Goal: Task Accomplishment & Management: Manage account settings

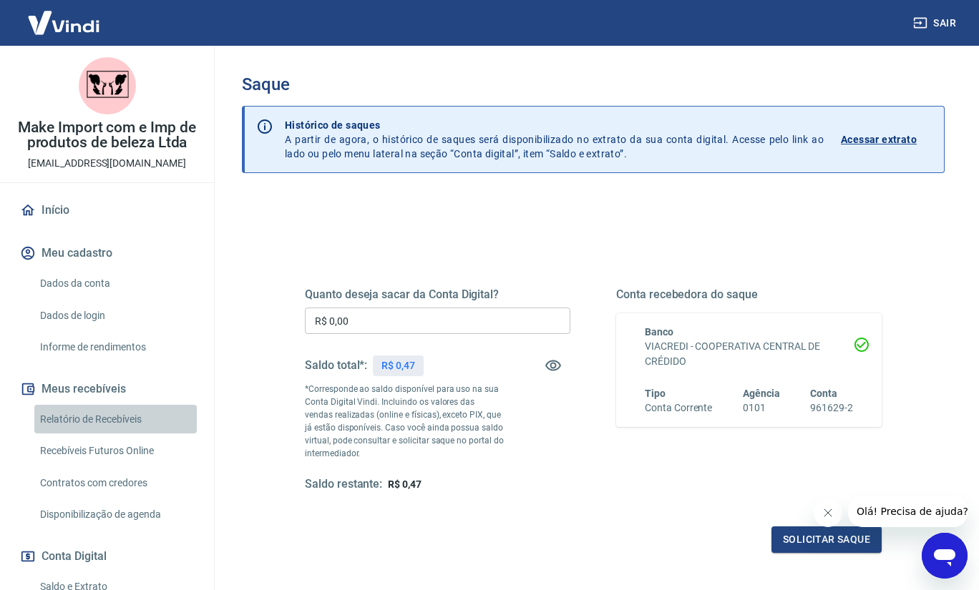
click at [118, 417] on link "Relatório de Recebíveis" at bounding box center [115, 419] width 162 height 29
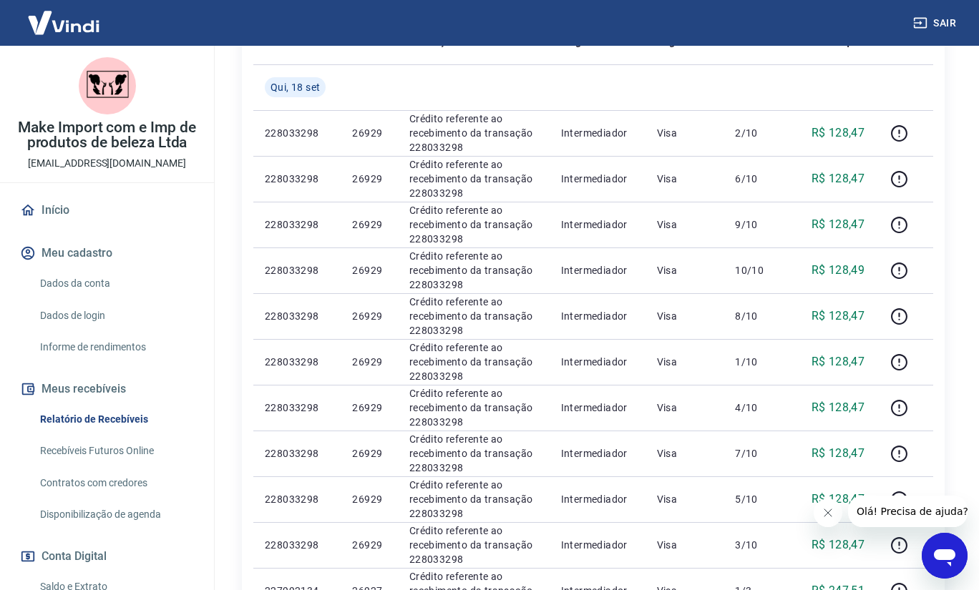
scroll to position [298, 0]
